Goal: Transaction & Acquisition: Purchase product/service

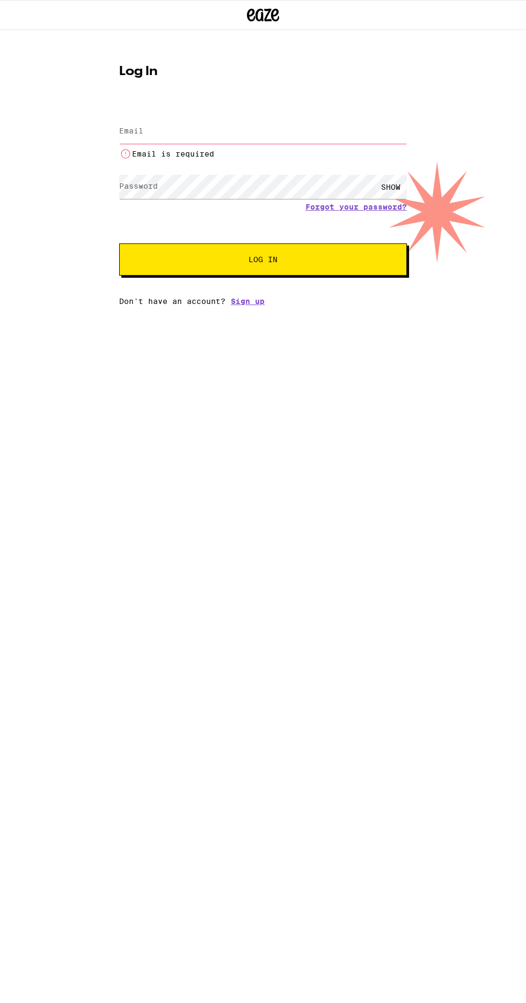
type input "[EMAIL_ADDRESS][DOMAIN_NAME]"
click at [119, 243] on button "Log In" at bounding box center [262, 259] width 287 height 32
